Goal: Task Accomplishment & Management: Manage account settings

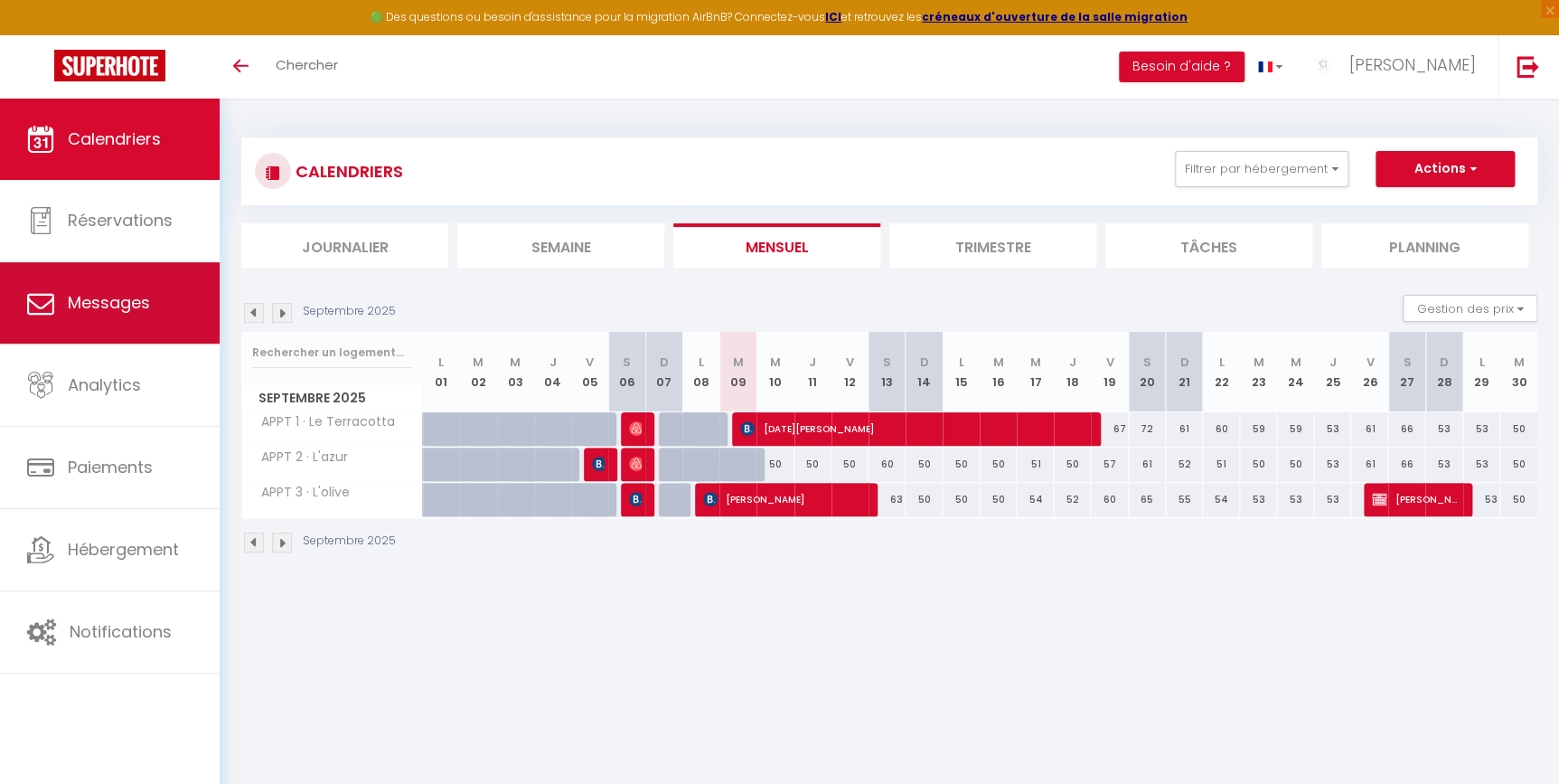
click at [147, 269] on link "Messages" at bounding box center [109, 303] width 220 height 81
select select "message"
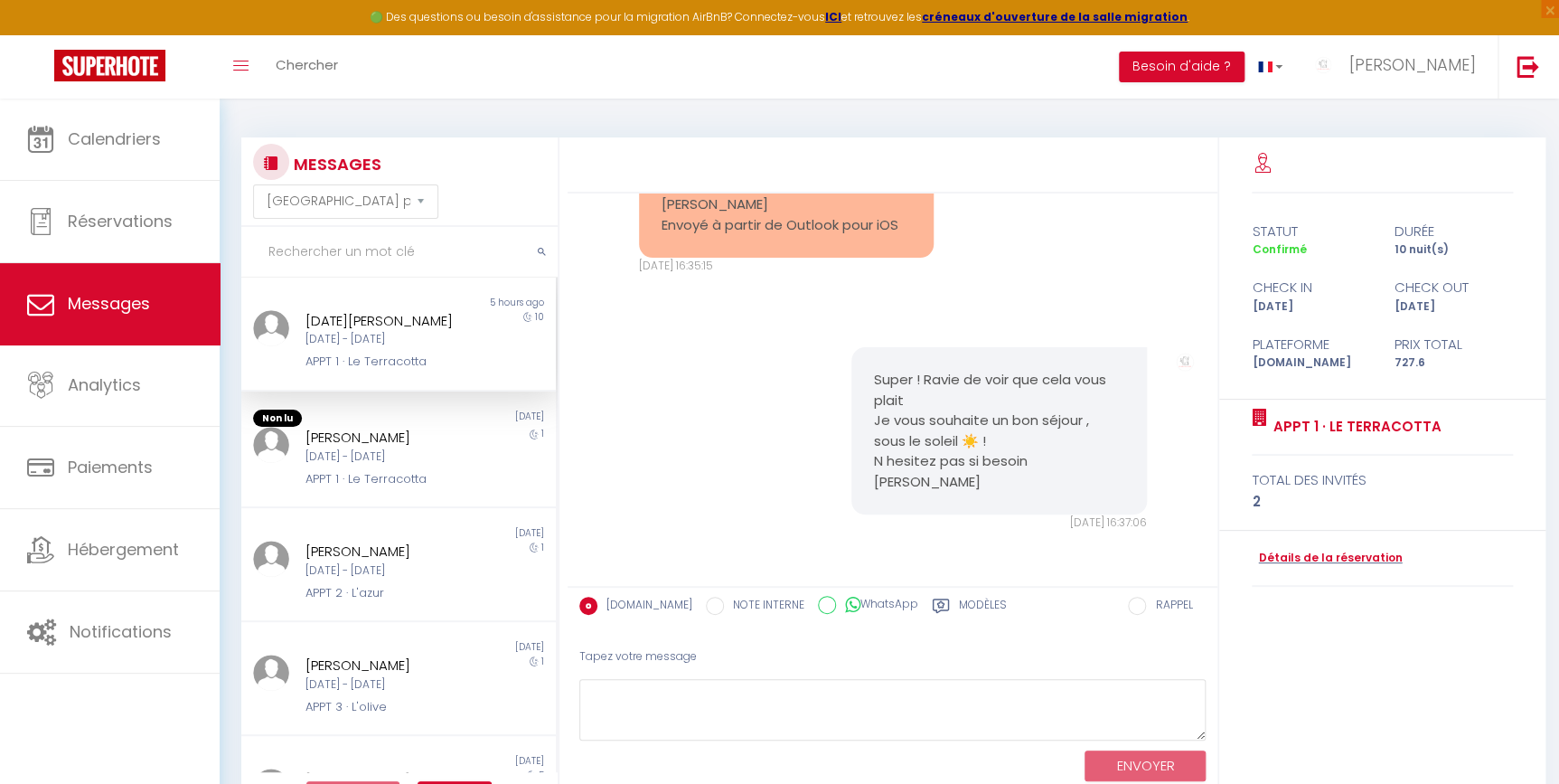
scroll to position [2167, 0]
click at [398, 466] on div "Lorene Cazier Sam 06 Sep - Dim 07 Sep APPT 1 · Le Terracotta" at bounding box center [385, 458] width 184 height 61
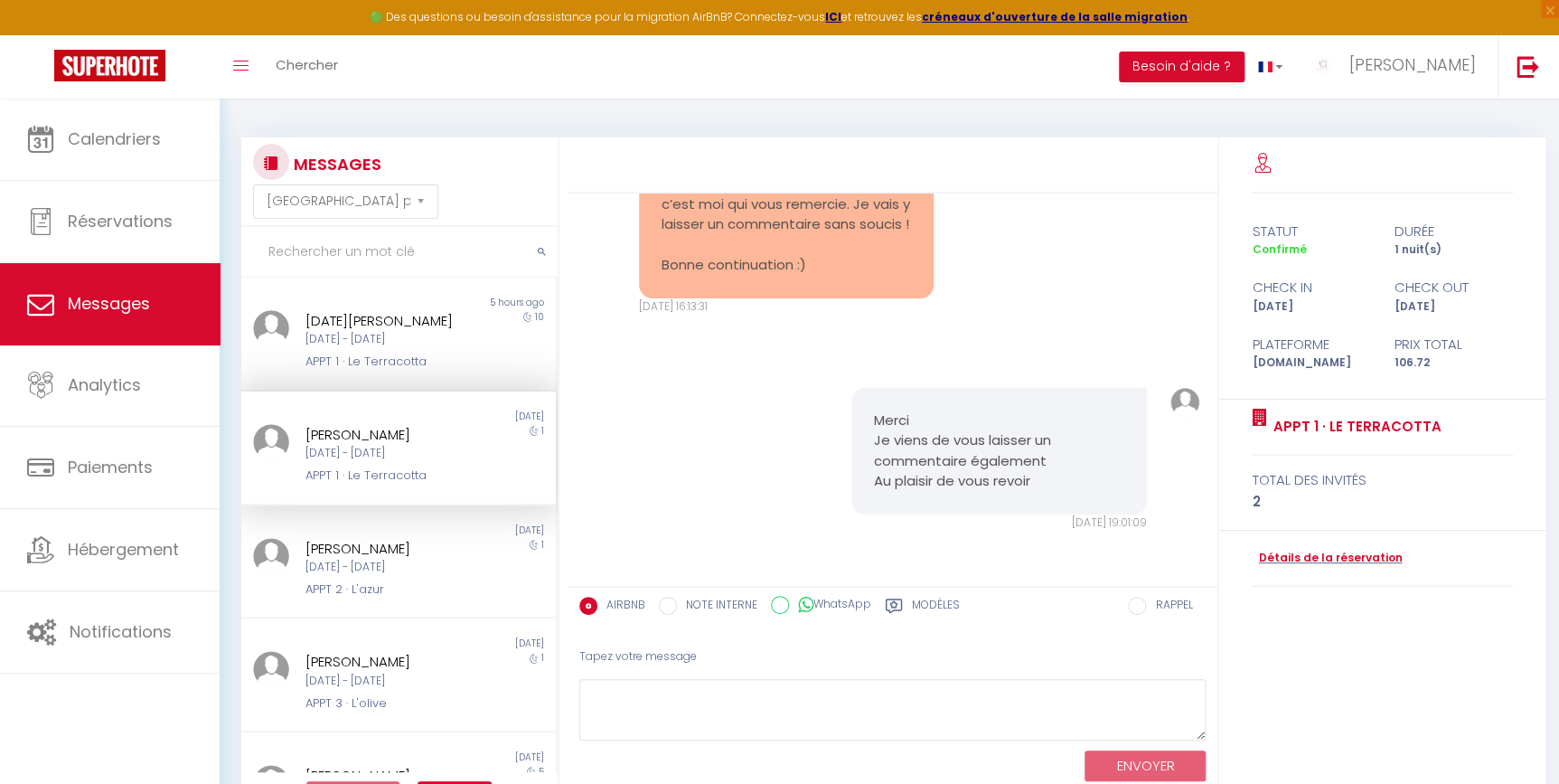
scroll to position [5118, 0]
click at [391, 589] on div "APPT 2 · L'azur" at bounding box center [385, 590] width 160 height 18
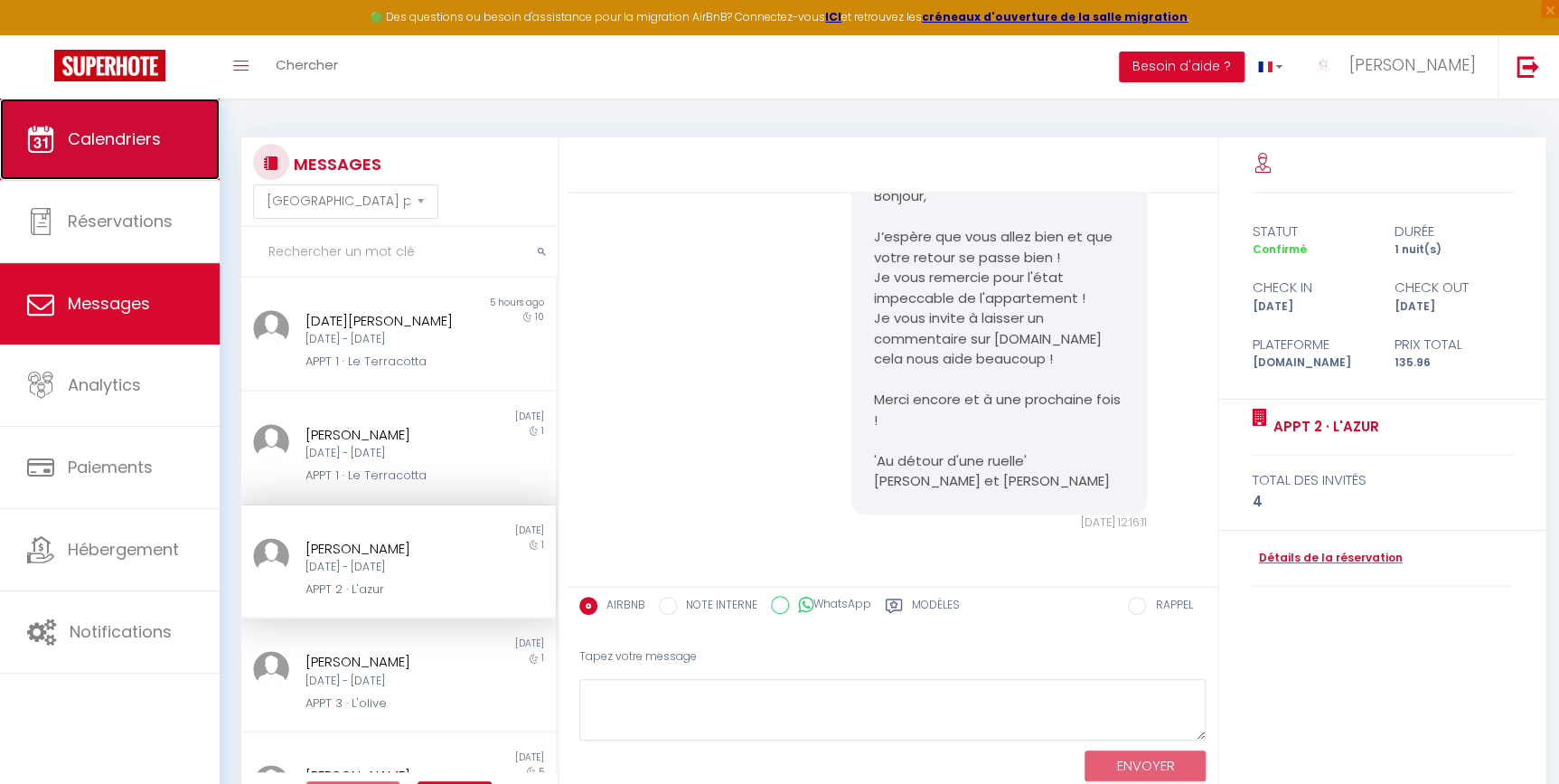
click at [128, 172] on link "Calendriers" at bounding box center [109, 139] width 220 height 81
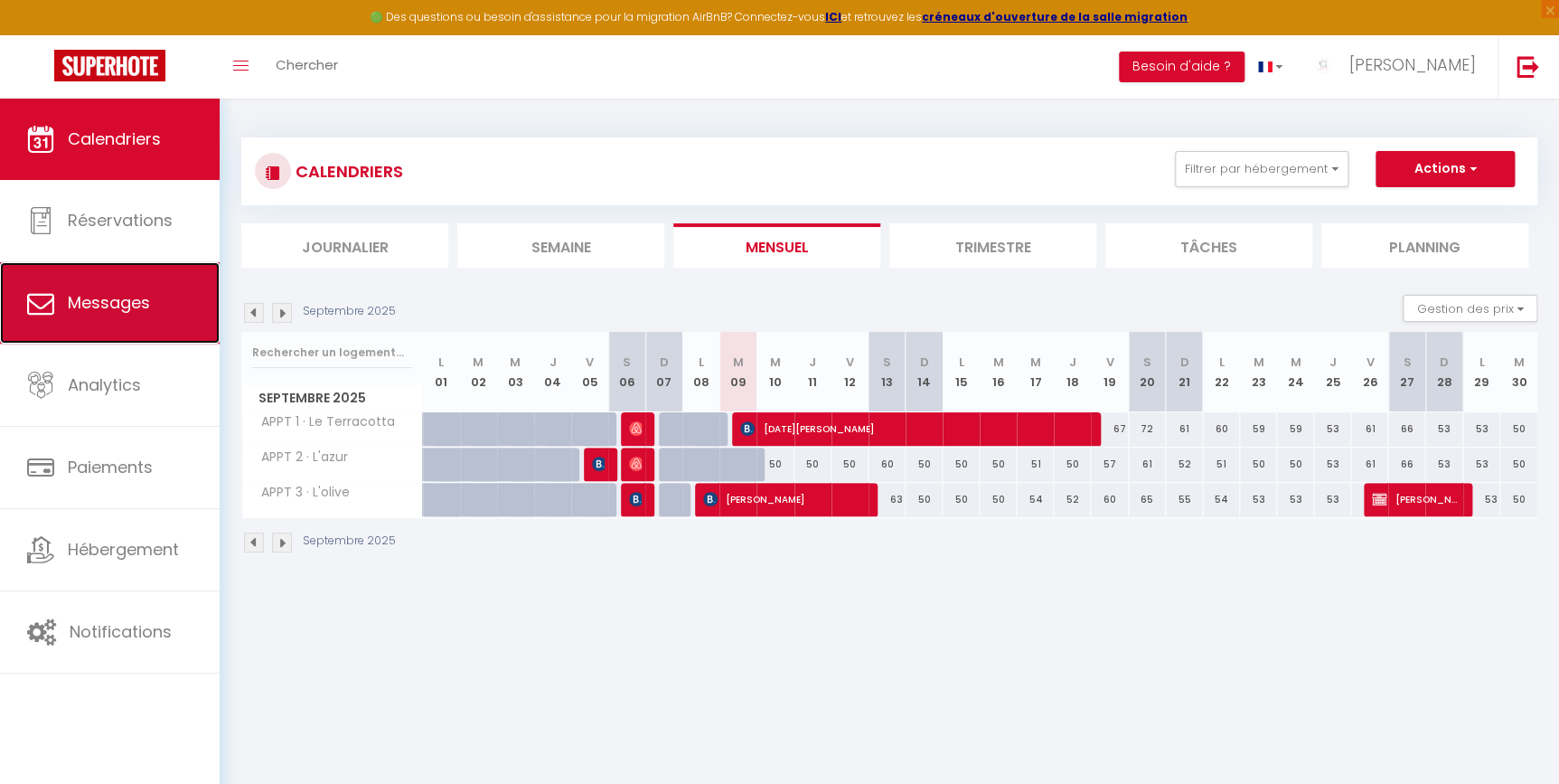
click at [127, 288] on link "Messages" at bounding box center [109, 303] width 220 height 81
select select "message"
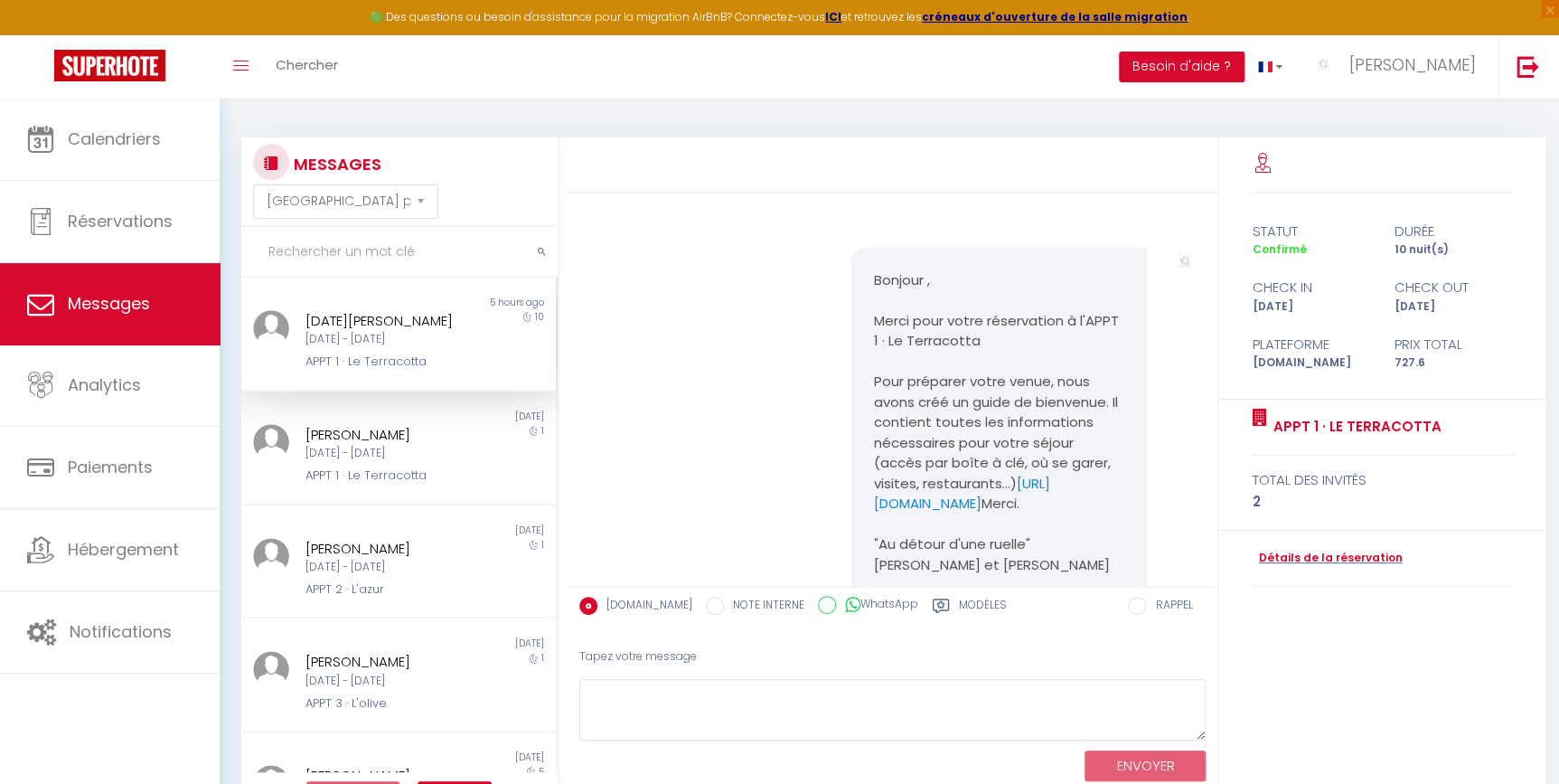
scroll to position [2168, 0]
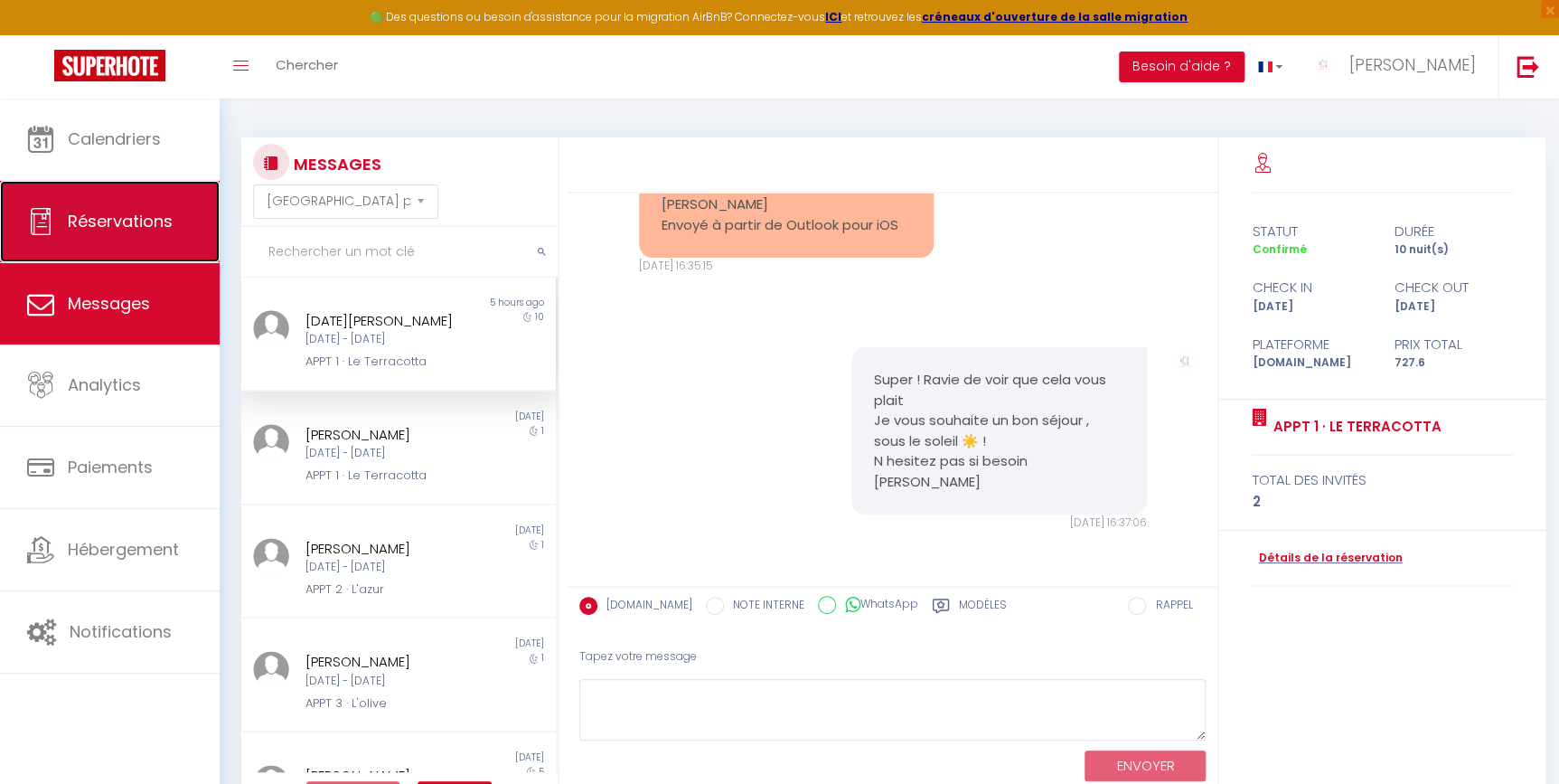
click at [193, 236] on link "Réservations" at bounding box center [109, 222] width 220 height 81
